Goal: Task Accomplishment & Management: Manage account settings

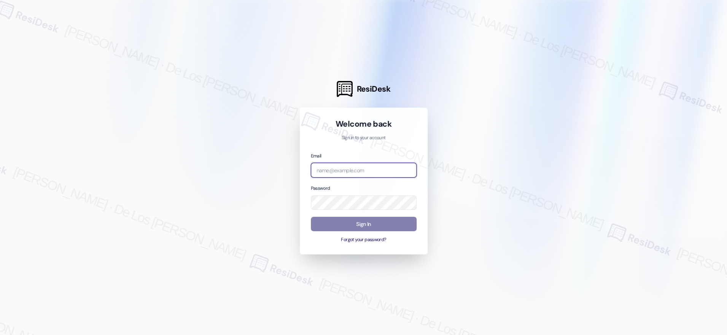
click at [404, 169] on body "ResiDesk Welcome back Sign in to your account Email Password Sign In Forgot you…" at bounding box center [363, 167] width 727 height 335
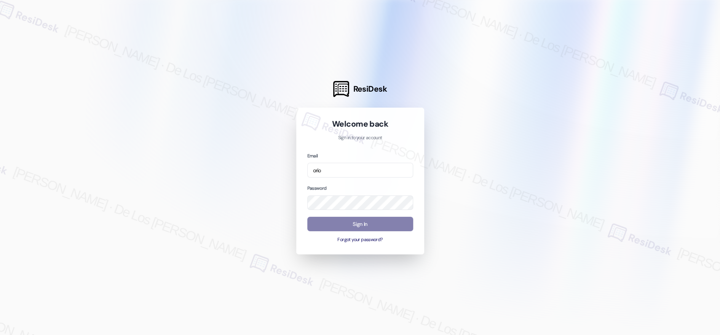
drag, startPoint x: 634, startPoint y: 100, endPoint x: 525, endPoint y: 138, distance: 114.8
click at [633, 100] on div at bounding box center [360, 167] width 720 height 335
click at [360, 173] on input "orio" at bounding box center [360, 170] width 106 height 15
type input "automated-surveys-orion_housing-[PERSON_NAME].[PERSON_NAME]@orion_[DOMAIN_NAME]"
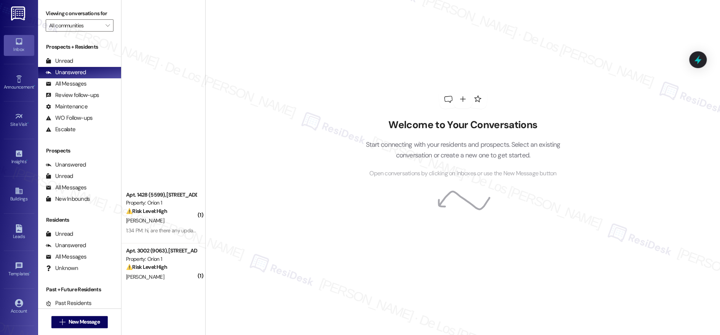
scroll to position [571, 0]
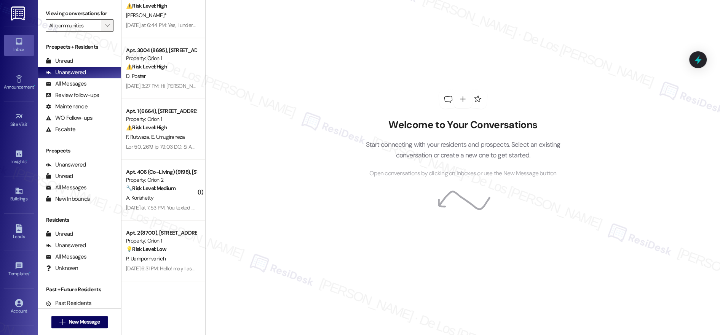
click at [104, 28] on span "" at bounding box center [107, 25] width 7 height 12
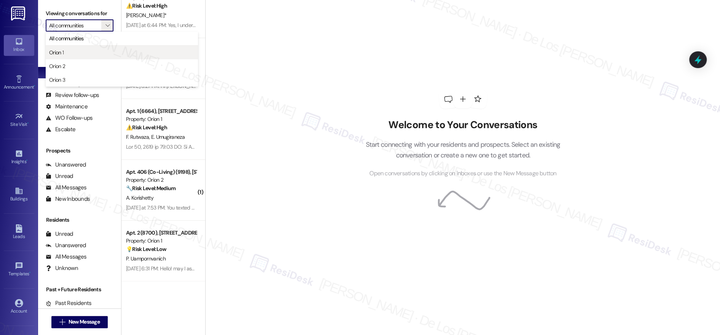
click at [91, 51] on span "Orion 1" at bounding box center [121, 53] width 145 height 8
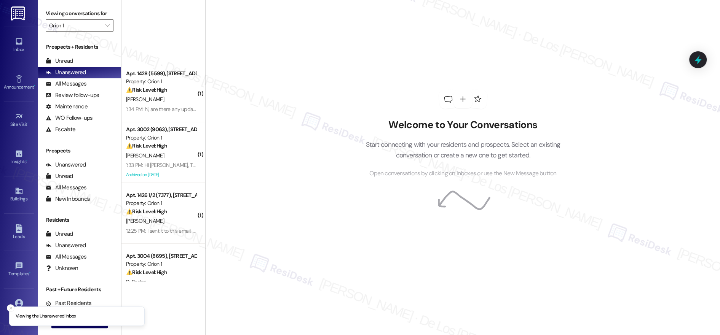
scroll to position [266, 0]
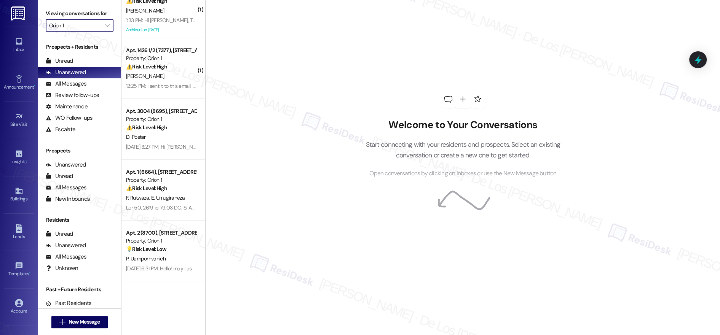
click at [89, 26] on input "Orion 1" at bounding box center [75, 25] width 52 height 12
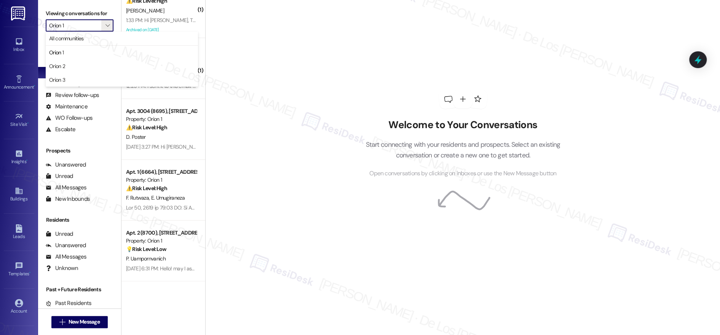
drag, startPoint x: 75, startPoint y: 65, endPoint x: 76, endPoint y: 49, distance: 16.0
click at [75, 65] on span "Orion 2" at bounding box center [121, 66] width 145 height 8
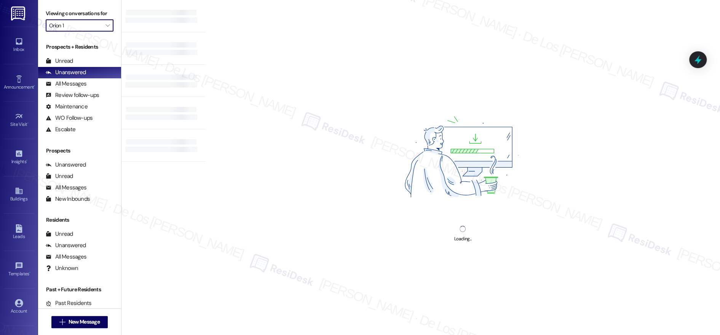
type input "Orion 2"
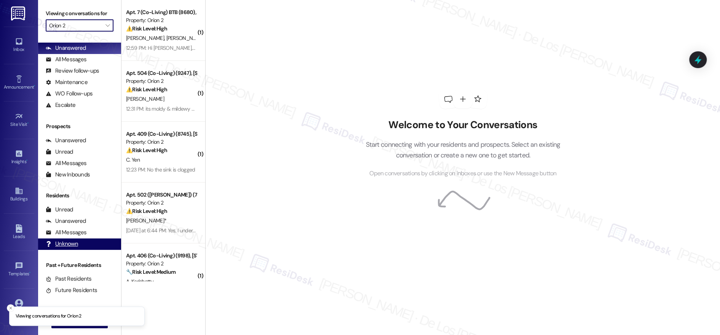
scroll to position [0, 0]
click at [10, 308] on icon "Close toast" at bounding box center [10, 308] width 5 height 5
